Goal: Complete application form

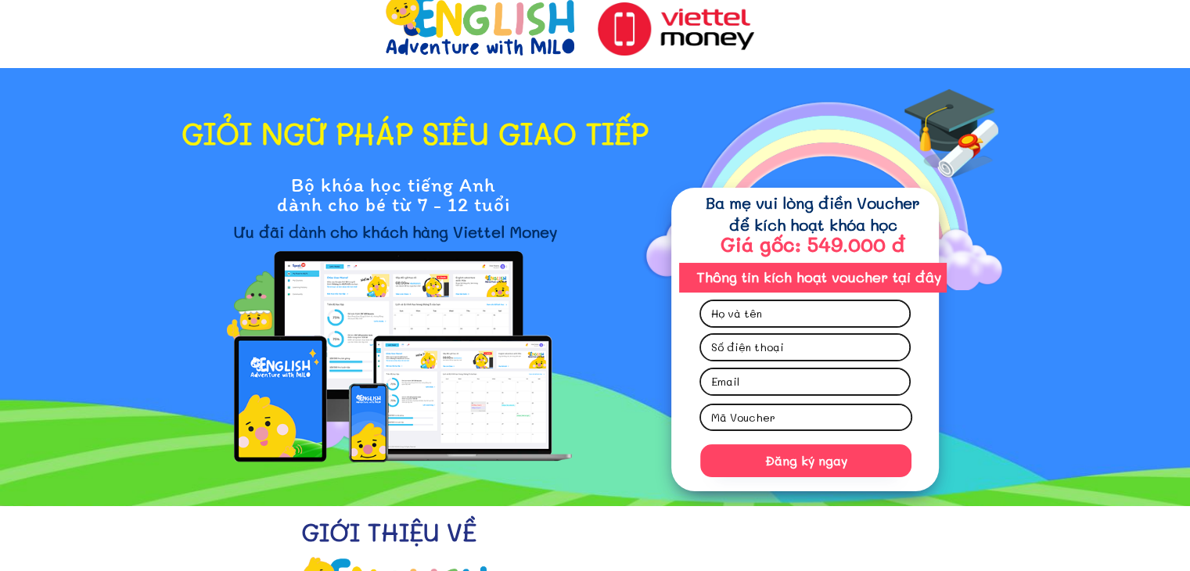
scroll to position [9, 0]
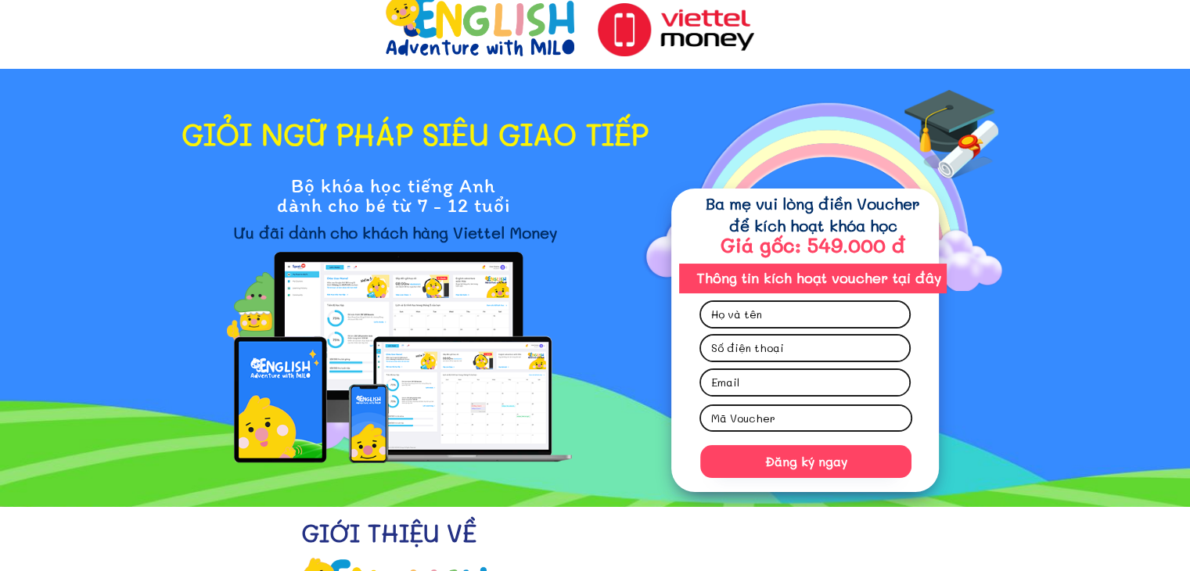
click at [890, 304] on input "text" at bounding box center [805, 314] width 196 height 25
type input "[PERSON_NAME]"
click at [817, 346] on input "tel" at bounding box center [805, 348] width 196 height 25
type input "0386796940"
click at [771, 381] on input "email" at bounding box center [805, 382] width 196 height 25
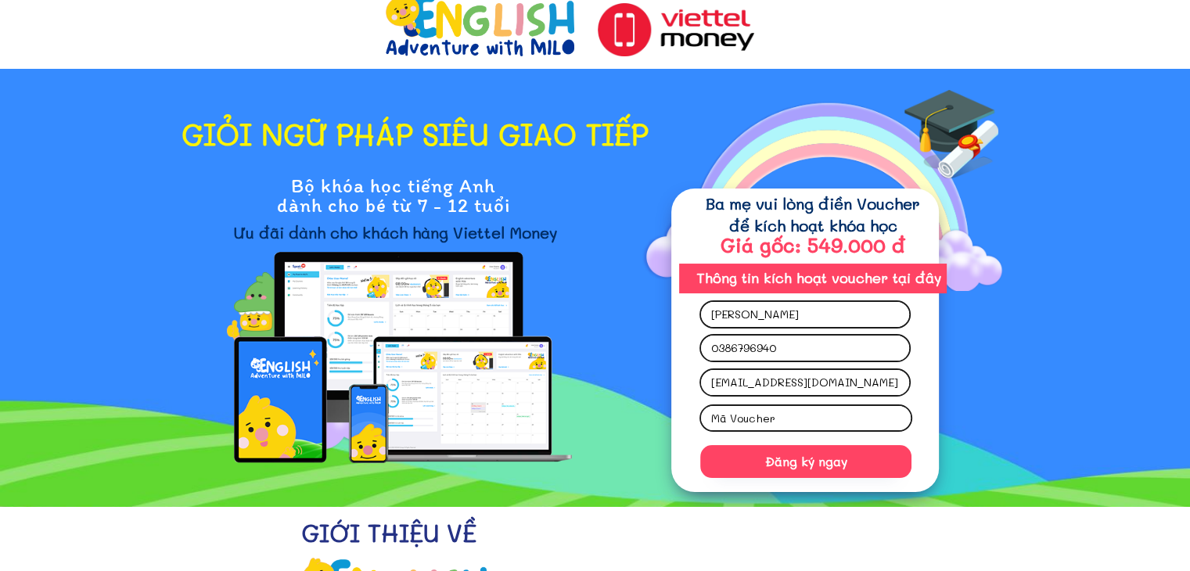
type input "[EMAIL_ADDRESS][DOMAIN_NAME]"
click button "submit" at bounding box center [0, 0] width 0 height 0
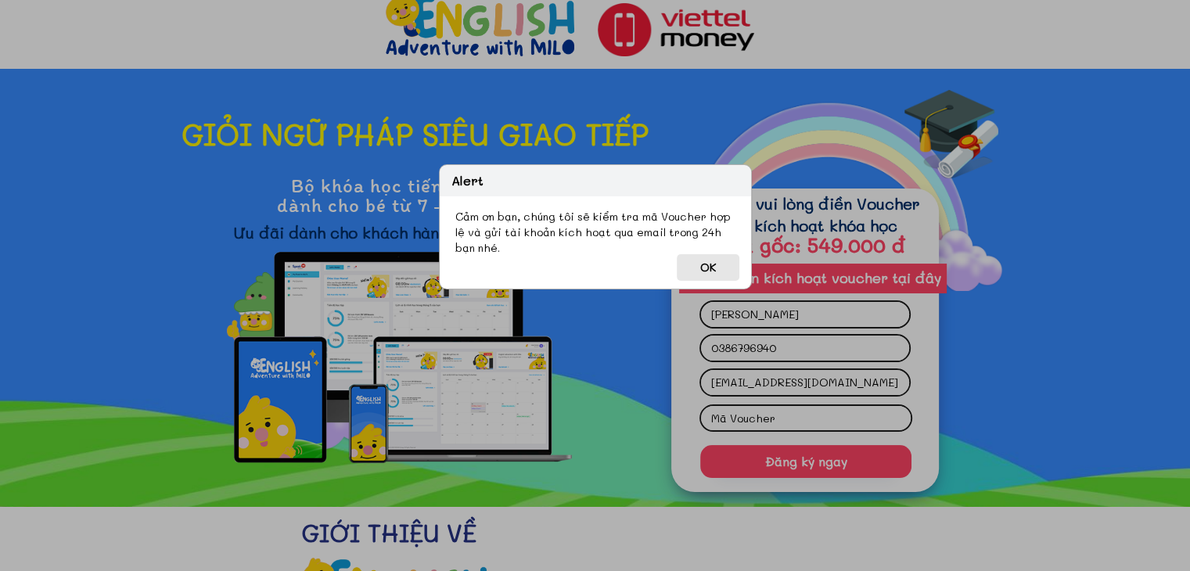
click at [698, 257] on button "OK" at bounding box center [708, 267] width 63 height 27
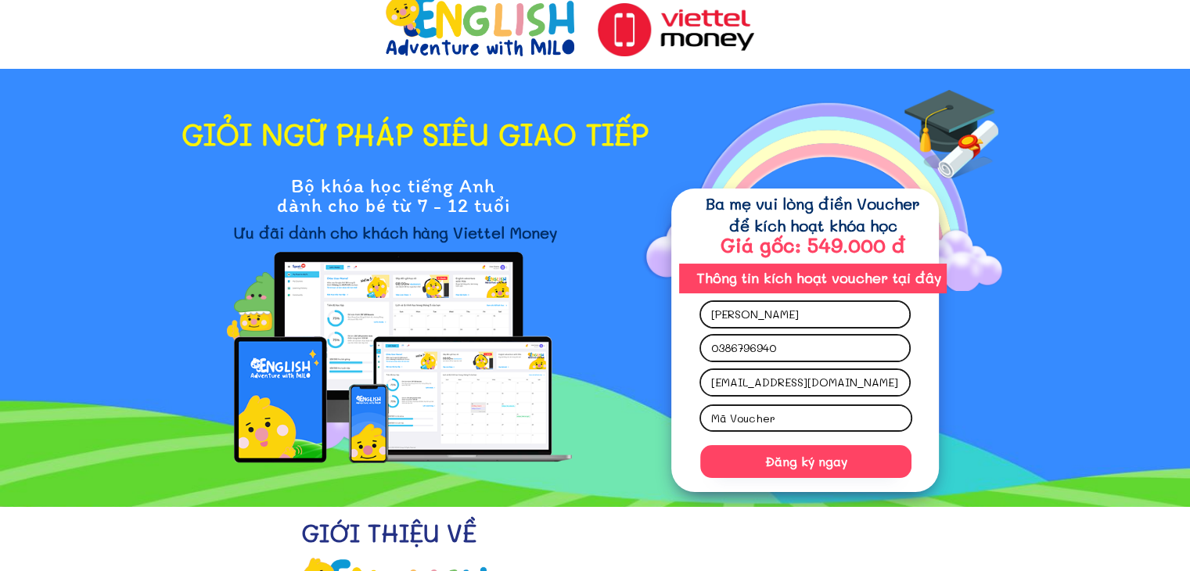
click at [763, 423] on input "text" at bounding box center [805, 418] width 197 height 24
click at [777, 313] on input "[PERSON_NAME]" at bounding box center [805, 314] width 196 height 25
type input "[PERSON_NAME]"
click at [750, 350] on input "0386796940" at bounding box center [805, 348] width 196 height 25
type input "0386796940"
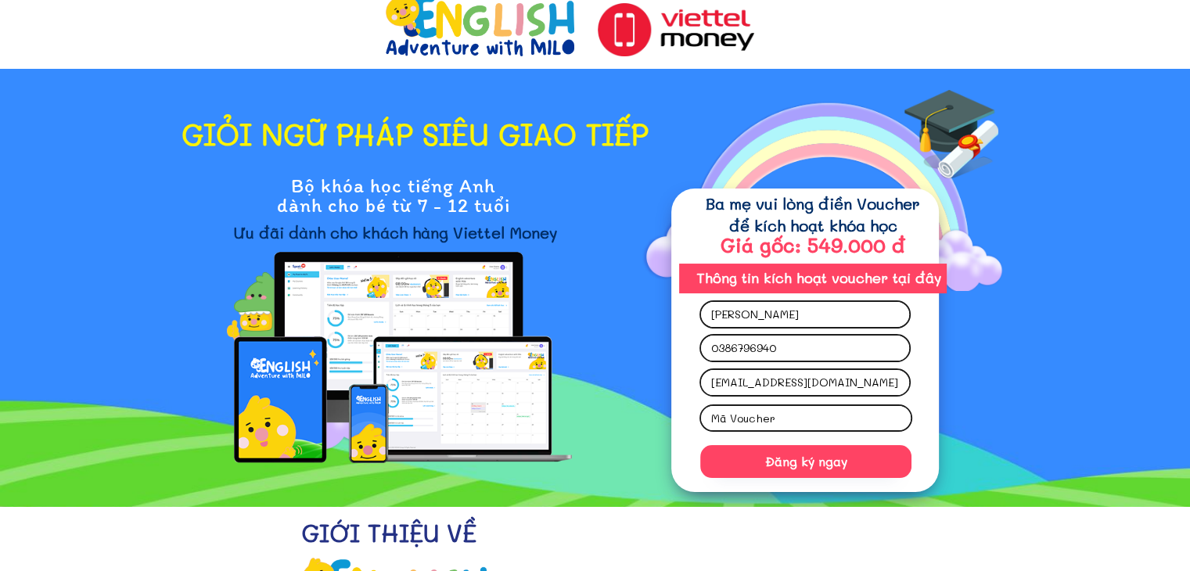
click at [714, 384] on input "[EMAIL_ADDRESS][DOMAIN_NAME]" at bounding box center [805, 382] width 196 height 25
click at [724, 383] on input "[EMAIL_ADDRESS][DOMAIN_NAME]" at bounding box center [805, 382] width 196 height 25
type input "[EMAIL_ADDRESS][DOMAIN_NAME]"
click at [729, 350] on input "0386796940" at bounding box center [805, 348] width 196 height 25
click at [764, 414] on input "text" at bounding box center [805, 418] width 197 height 24
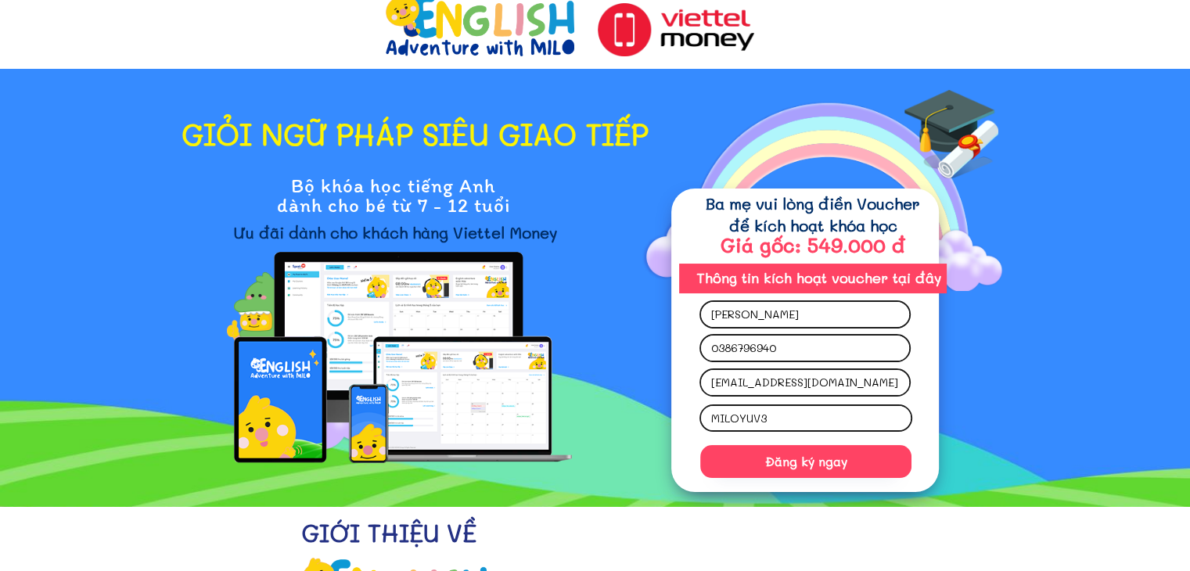
type input "MILOYUV3"
click at [891, 405] on div "MILOYUV3" at bounding box center [806, 418] width 213 height 27
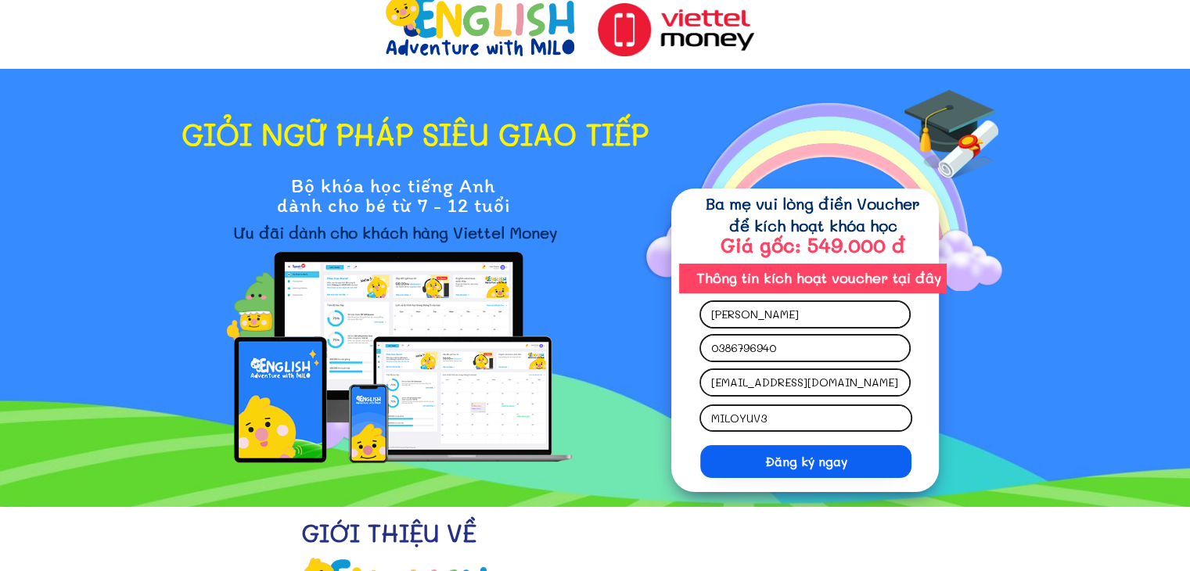
click at [804, 470] on p "Đăng ký ngay" at bounding box center [805, 461] width 211 height 33
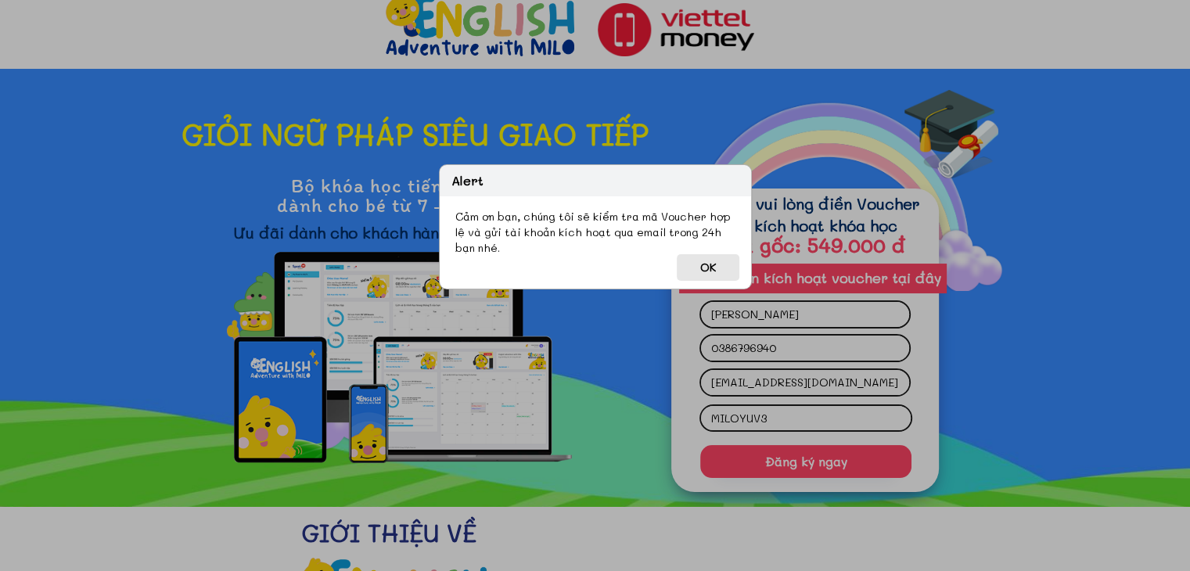
click at [711, 277] on button "OK" at bounding box center [708, 267] width 63 height 27
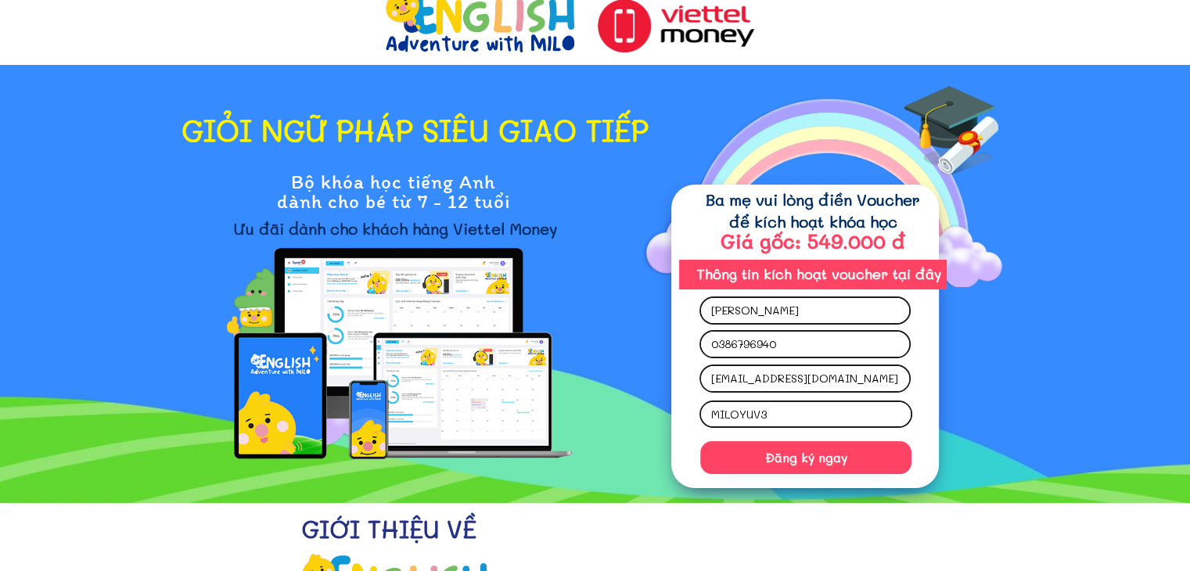
scroll to position [0, 0]
